Goal: Transaction & Acquisition: Obtain resource

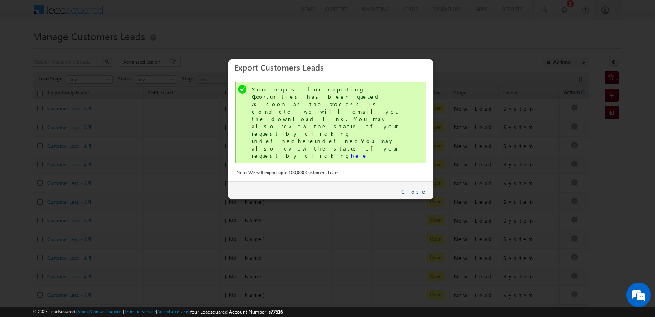
click at [419, 188] on link "Close" at bounding box center [414, 191] width 26 height 7
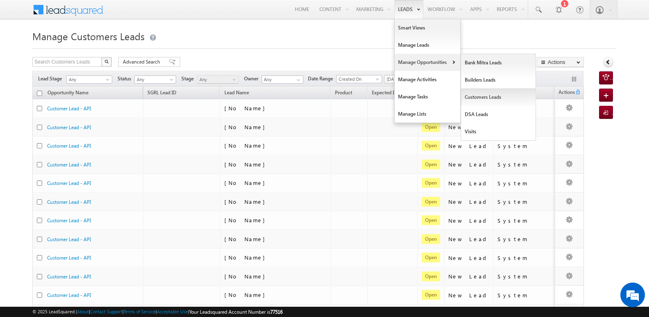
click at [478, 95] on link "Customers Leads" at bounding box center [498, 96] width 75 height 17
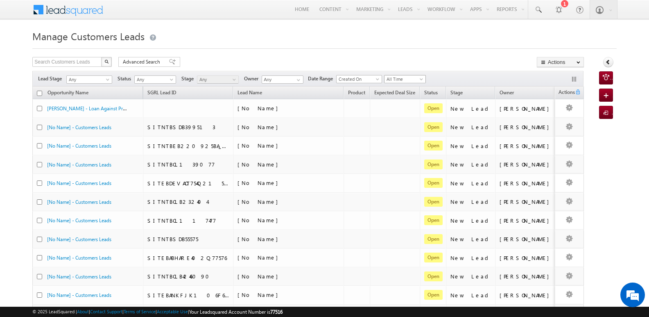
click at [407, 79] on span "All Time" at bounding box center [404, 78] width 39 height 7
click at [404, 149] on link "This Month" at bounding box center [407, 149] width 41 height 7
click at [457, 57] on div "Manage Customers Leads Search Customers Leads X 2162 results found Advanced Sea…" at bounding box center [324, 318] width 584 height 583
click at [559, 64] on button "Actions" at bounding box center [560, 62] width 47 height 10
click at [554, 76] on link "Export Customers Leads" at bounding box center [560, 77] width 46 height 17
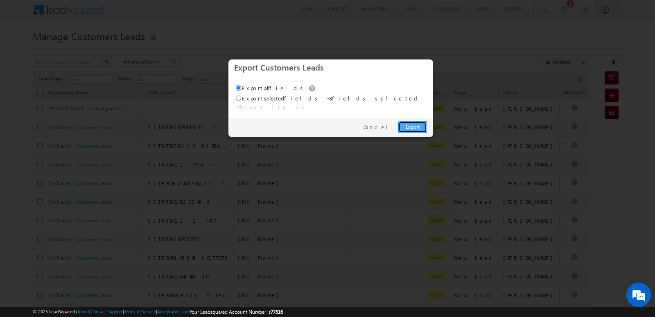
click at [420, 122] on link "Export" at bounding box center [412, 126] width 29 height 11
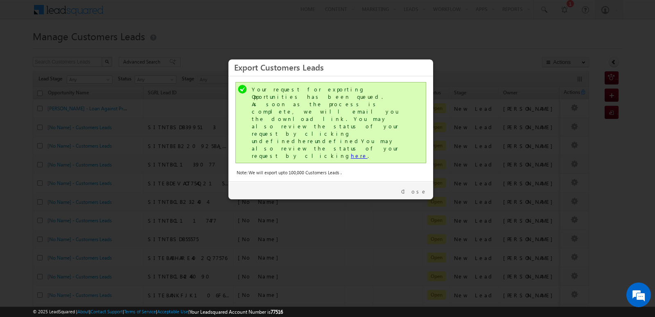
click at [351, 152] on link "here" at bounding box center [359, 155] width 17 height 7
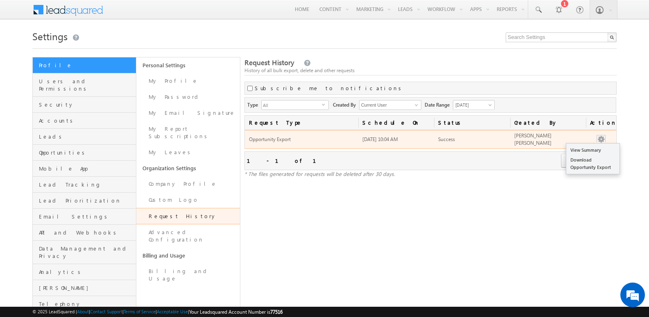
click at [602, 136] on button "button" at bounding box center [601, 139] width 8 height 8
click at [592, 160] on link "Download Opportunity Export" at bounding box center [592, 163] width 53 height 17
